Goal: Task Accomplishment & Management: Manage account settings

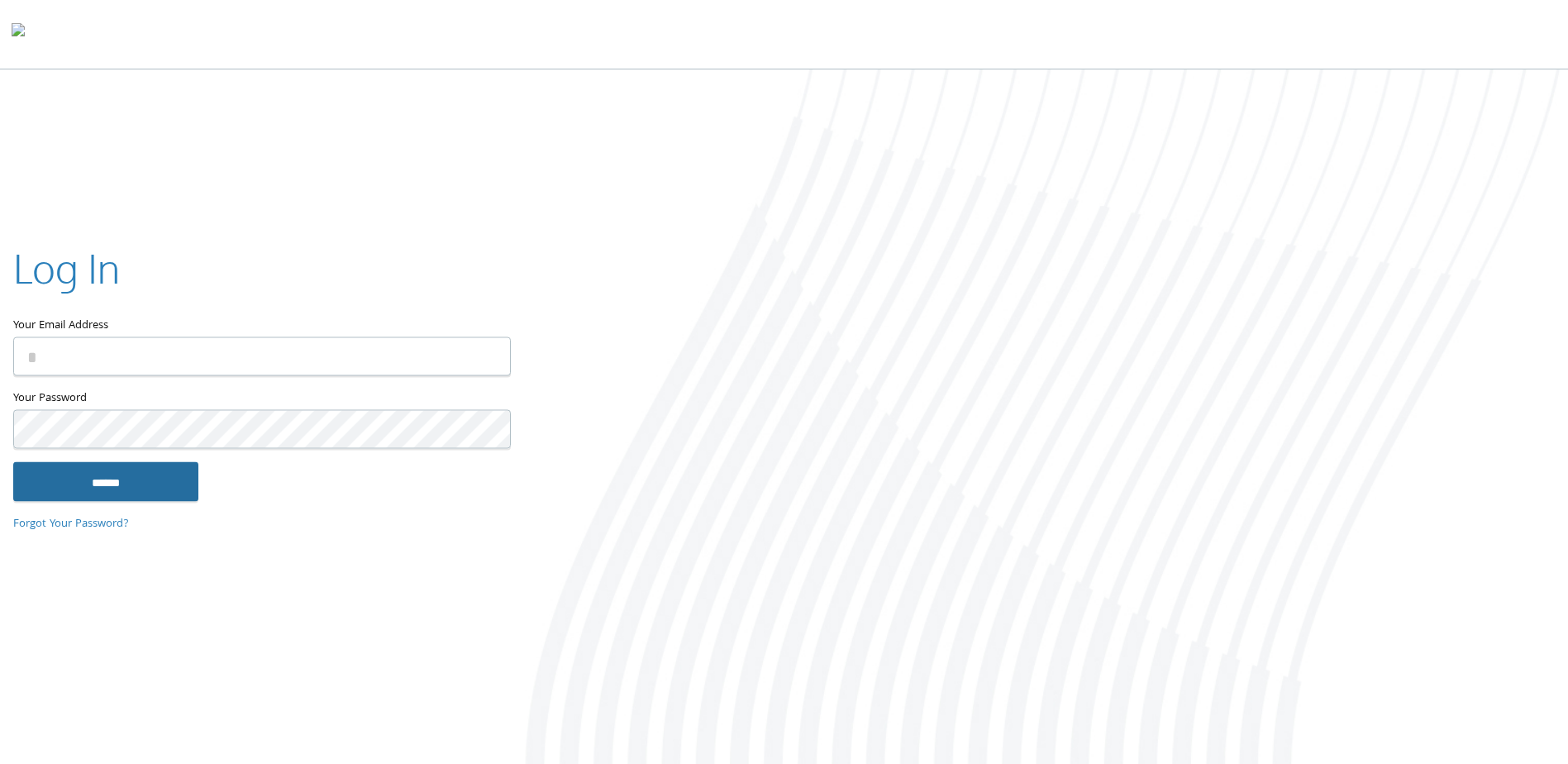
type input "**********"
click at [156, 484] on input "******" at bounding box center [105, 482] width 185 height 40
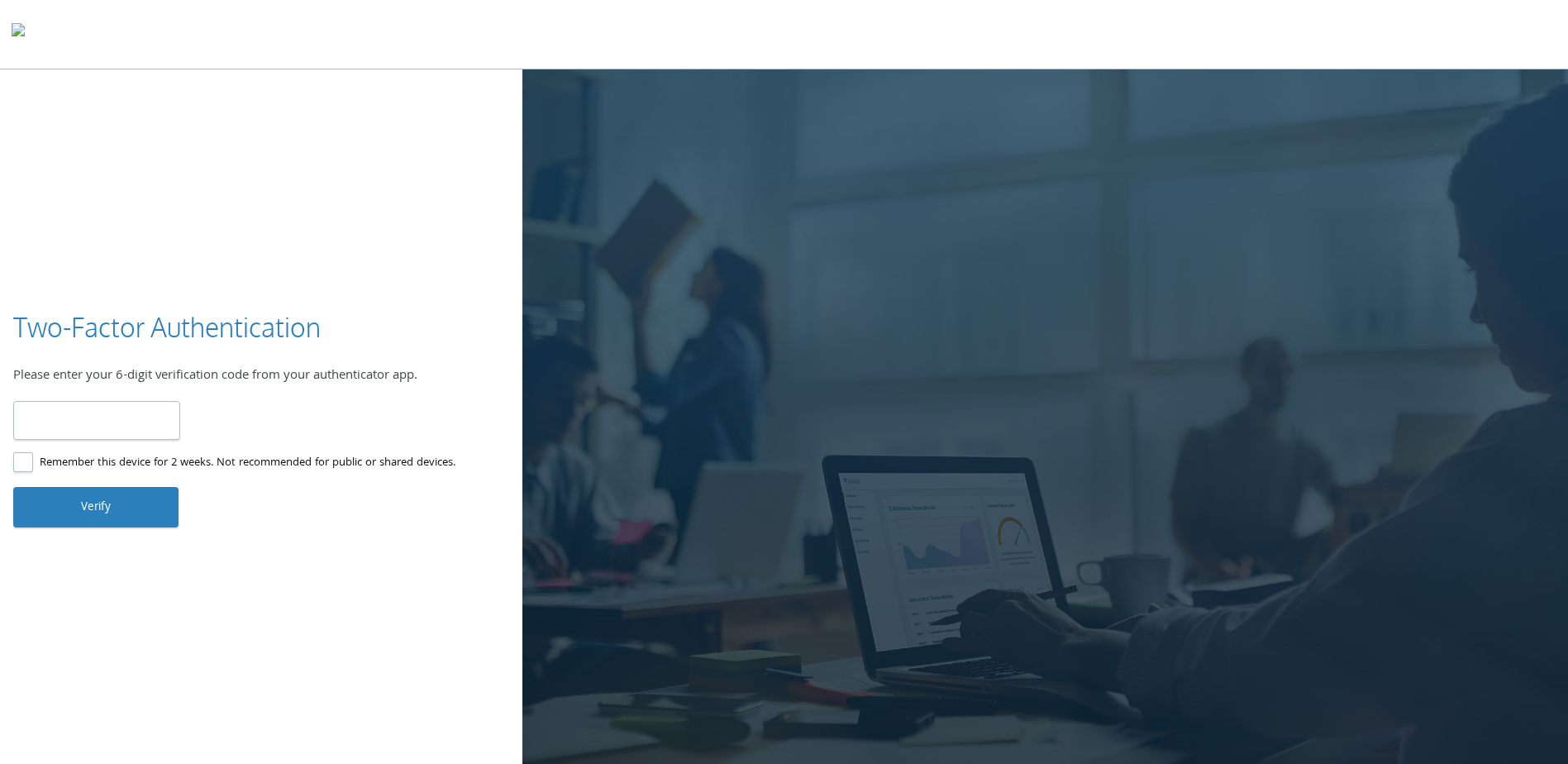
type input "******"
